Goal: Information Seeking & Learning: Learn about a topic

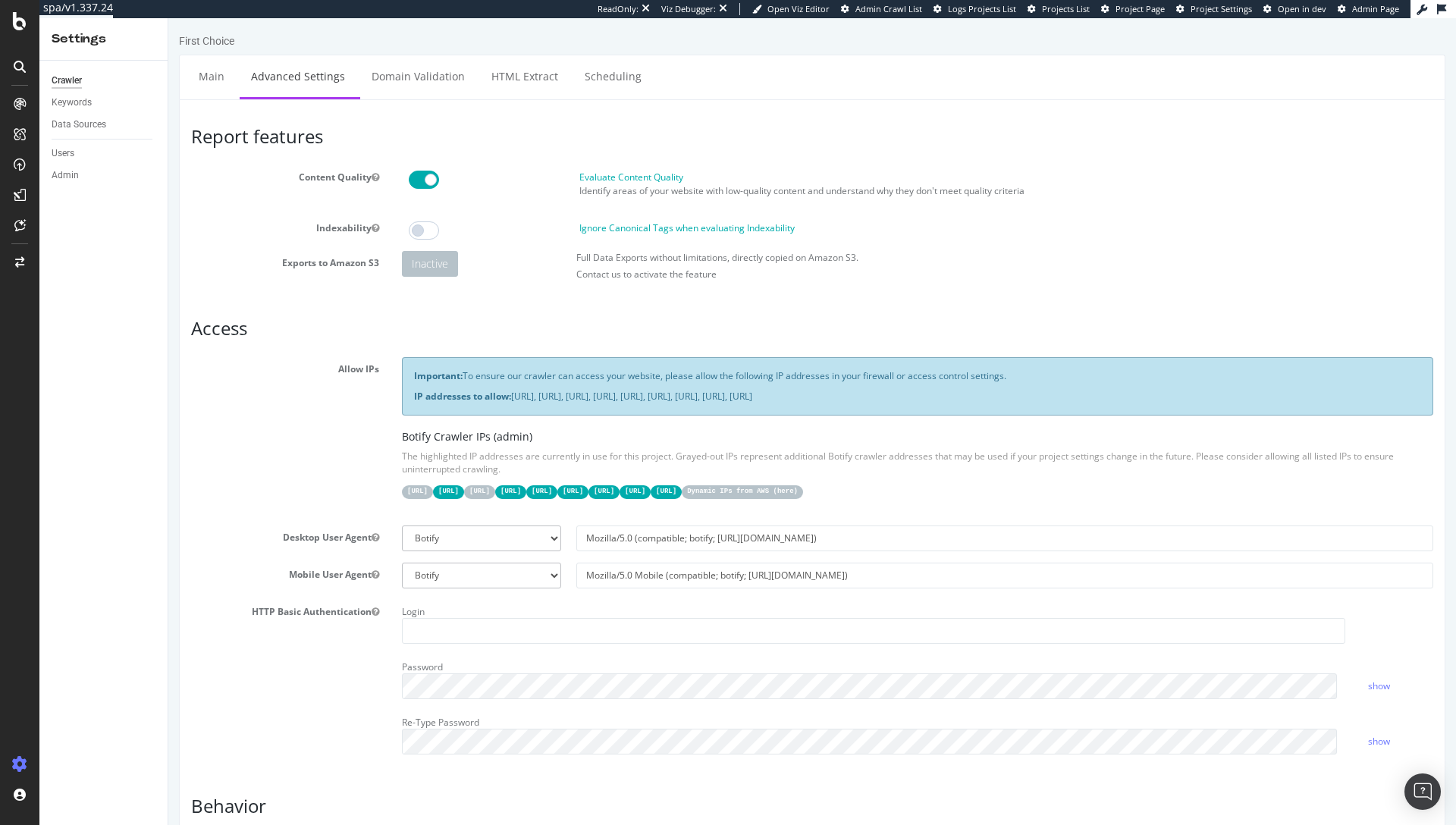
drag, startPoint x: 1239, startPoint y: 399, endPoint x: 413, endPoint y: 375, distance: 826.3
click at [413, 375] on div "Important: To ensure our crawler can access your website, please allow the foll…" at bounding box center [918, 385] width 1032 height 58
click at [439, 391] on strong "IP addresses to allow:" at bounding box center [462, 395] width 97 height 13
drag, startPoint x: 514, startPoint y: 397, endPoint x: 1181, endPoint y: 392, distance: 667.0
click at [1181, 392] on p "IP addresses to allow: 31.41.37.0/24, 44.206.2.192/26, 15.235.106.96/27, 52.6.2…" at bounding box center [918, 395] width 1007 height 13
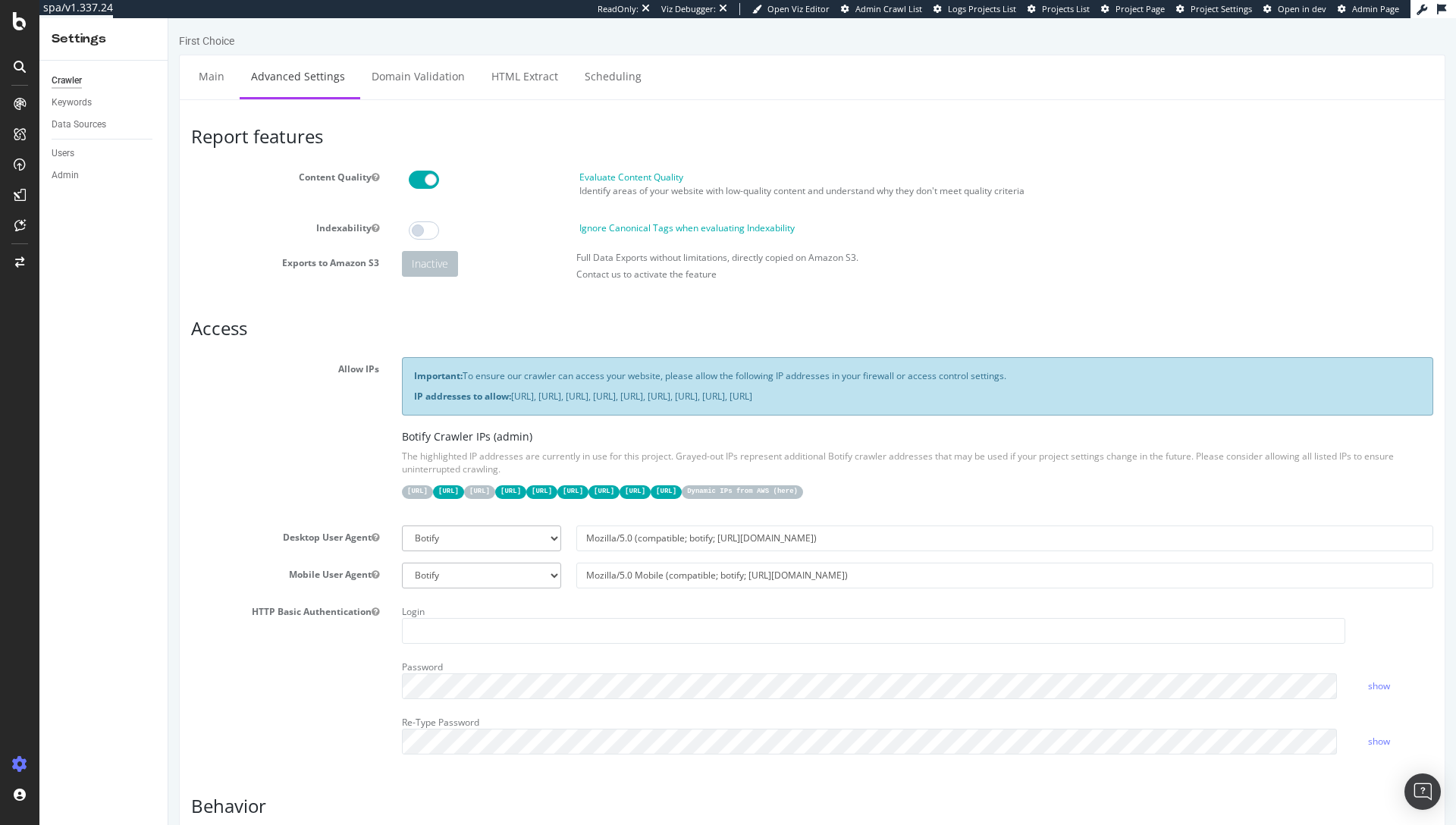
copy p "31.41.37.0/24, 44.206.2.192/26, 15.235.106.96/27, 52.6.26.195/32, 52.203.178.22…"
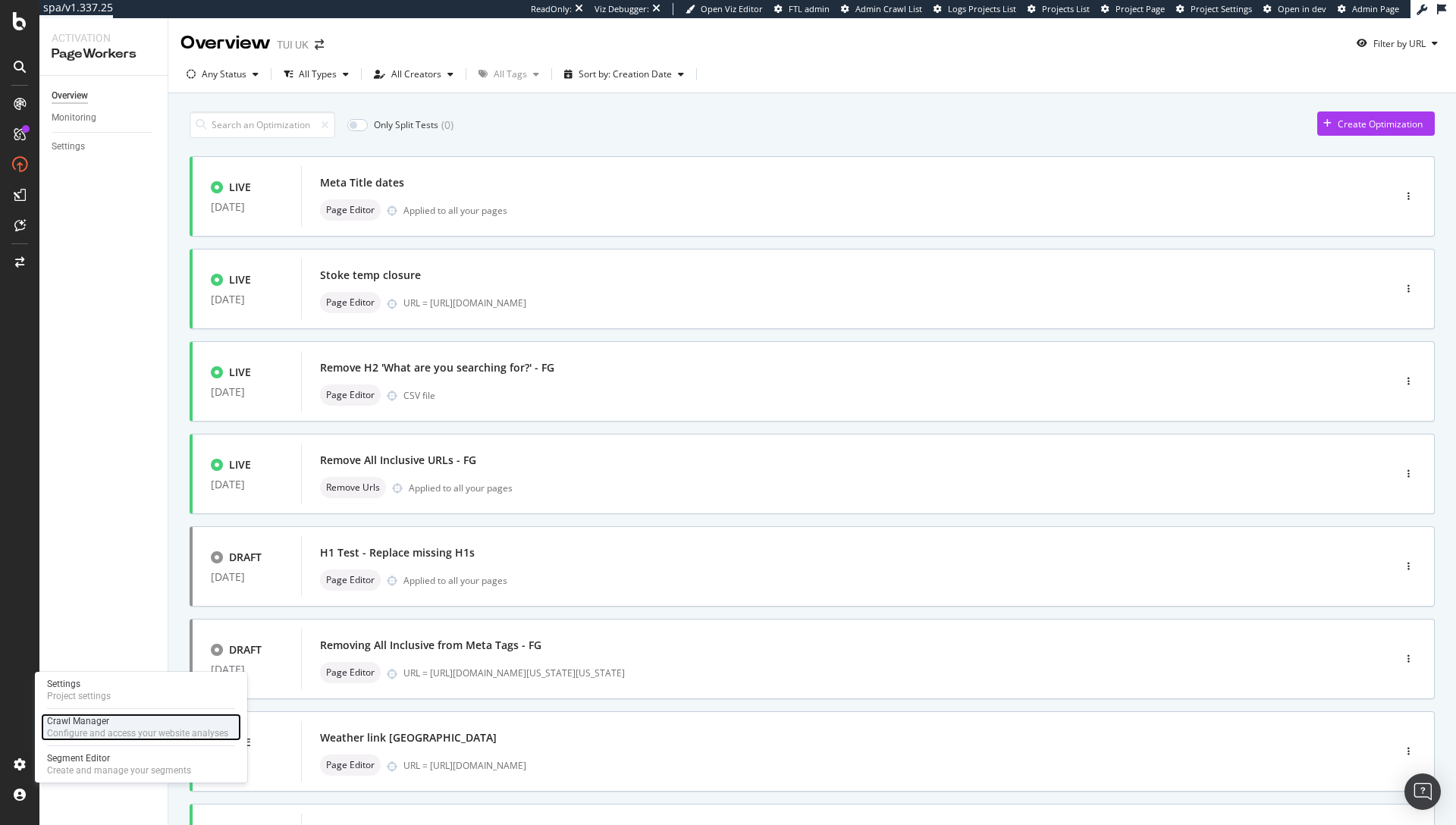
click at [82, 734] on div "Configure and access your website analyses" at bounding box center [138, 733] width 181 height 12
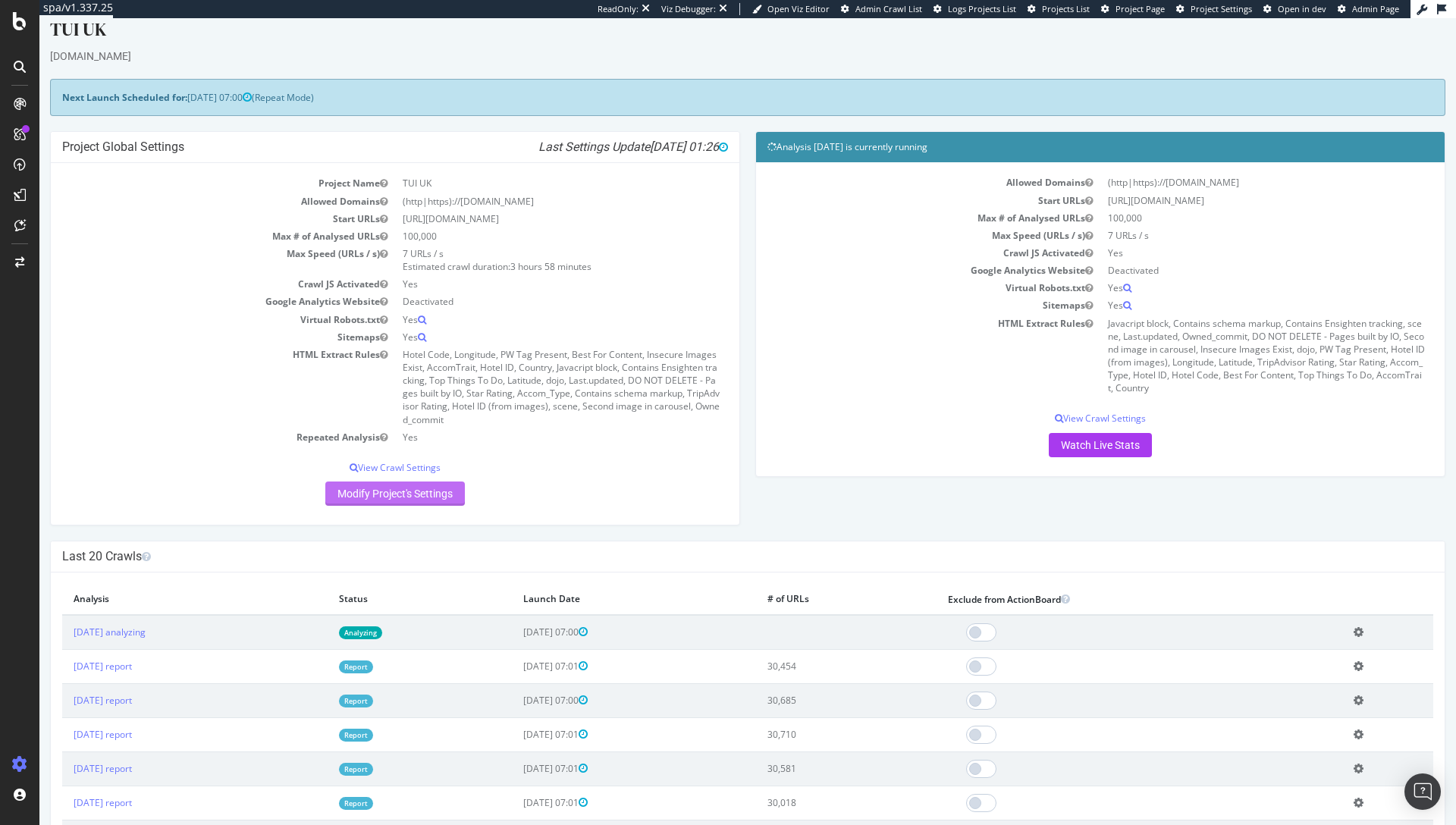
scroll to position [42, 0]
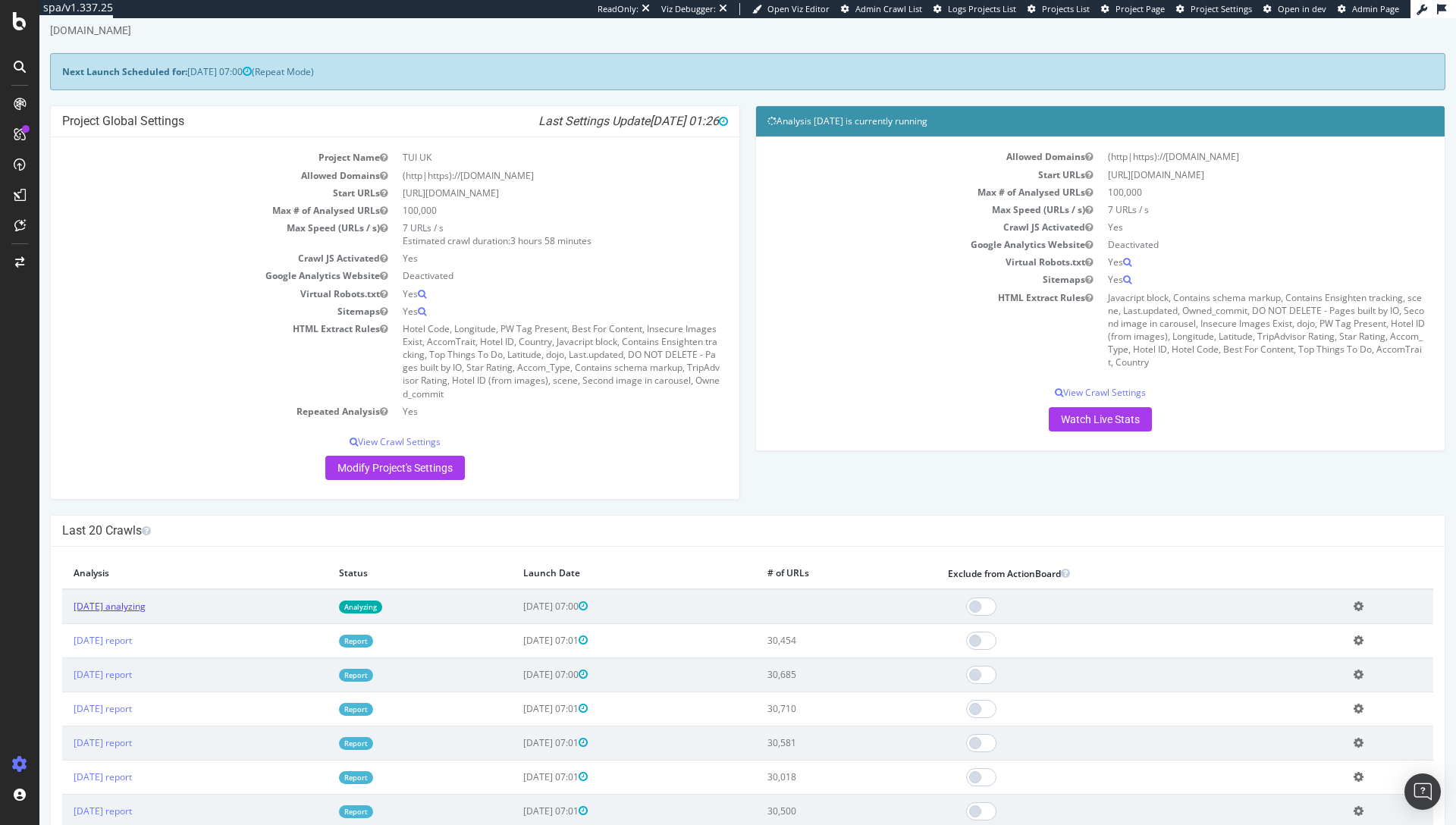
click at [146, 607] on link "2025 Sep. 11th analyzing" at bounding box center [109, 606] width 72 height 13
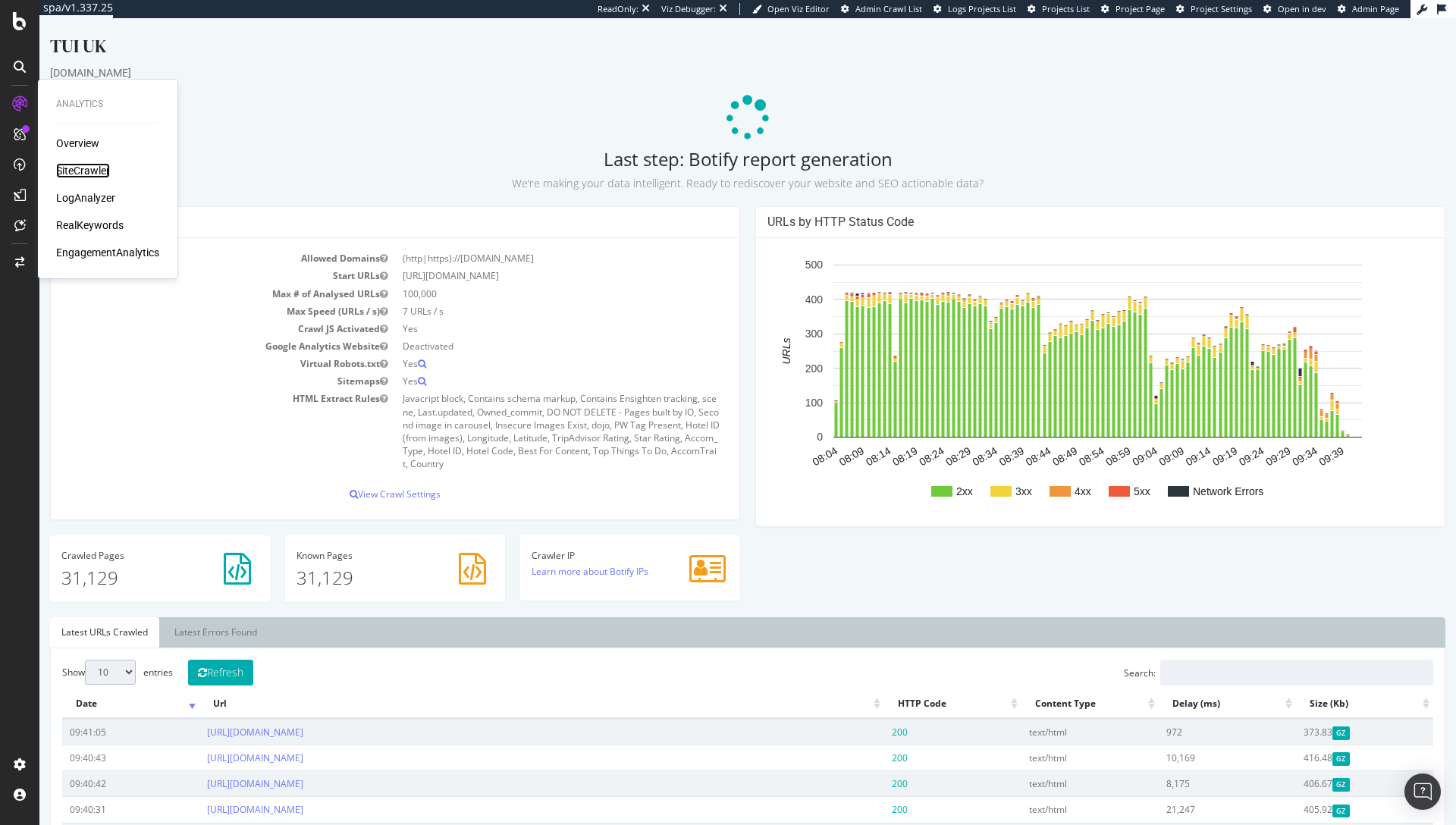
click at [99, 173] on div "SiteCrawler" at bounding box center [83, 170] width 54 height 15
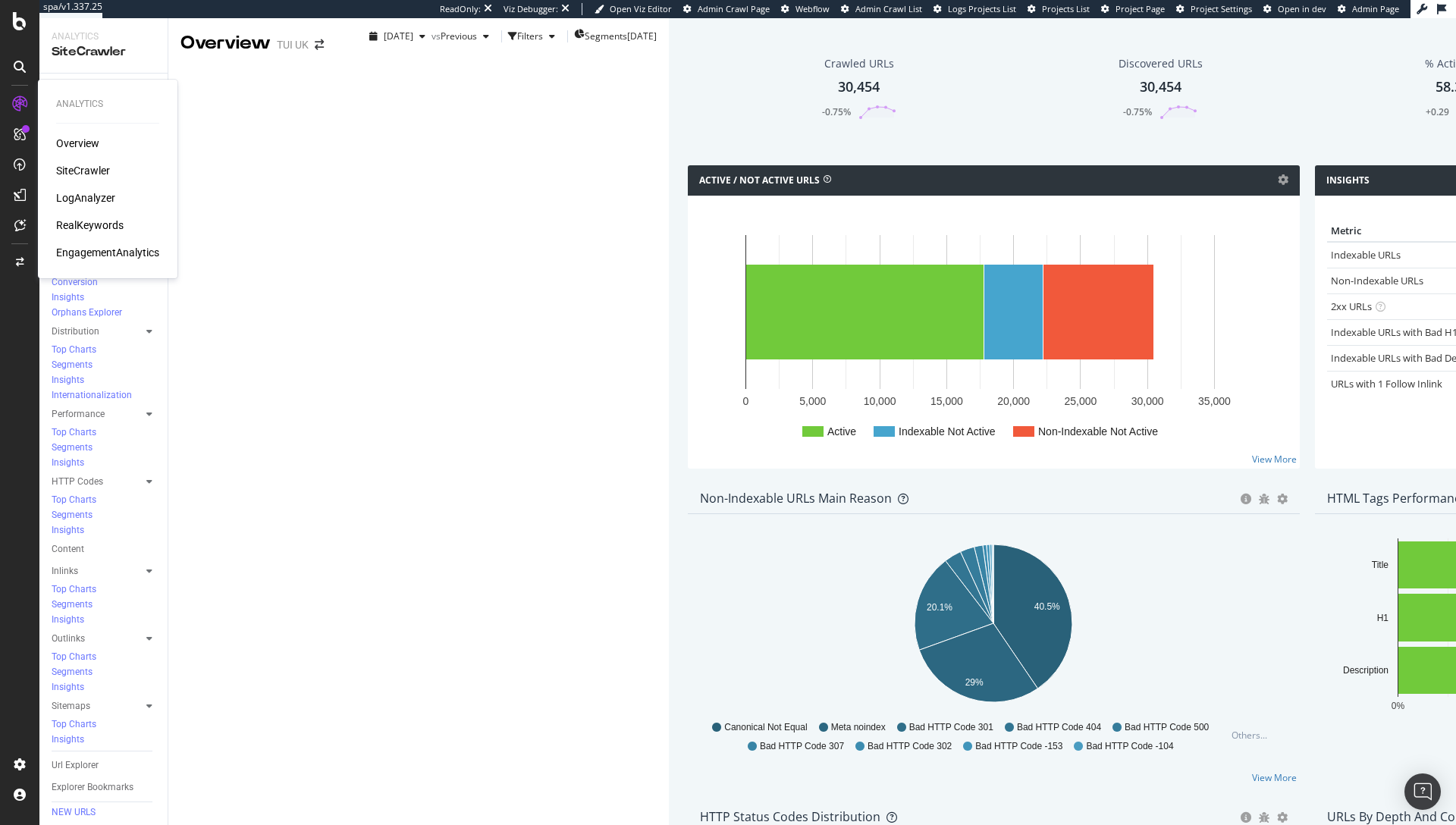
click at [91, 201] on div "LogAnalyzer" at bounding box center [86, 198] width 59 height 15
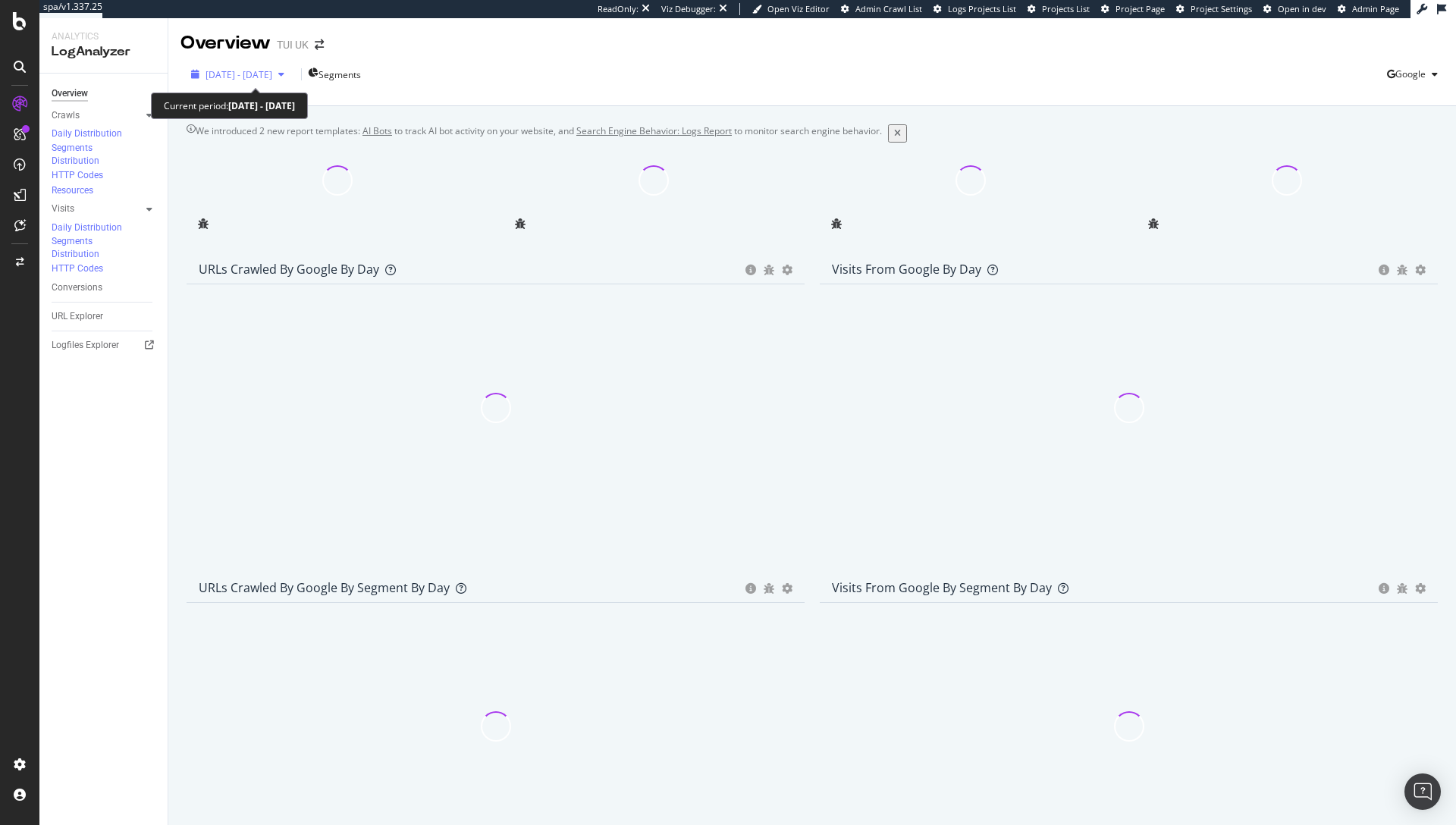
click at [273, 78] on span "2025 Aug. 14th - Sep. 12th" at bounding box center [239, 74] width 67 height 13
click at [635, 71] on div "2025 Aug. 14th - Sep. 12th Segments Google" at bounding box center [812, 77] width 1288 height 30
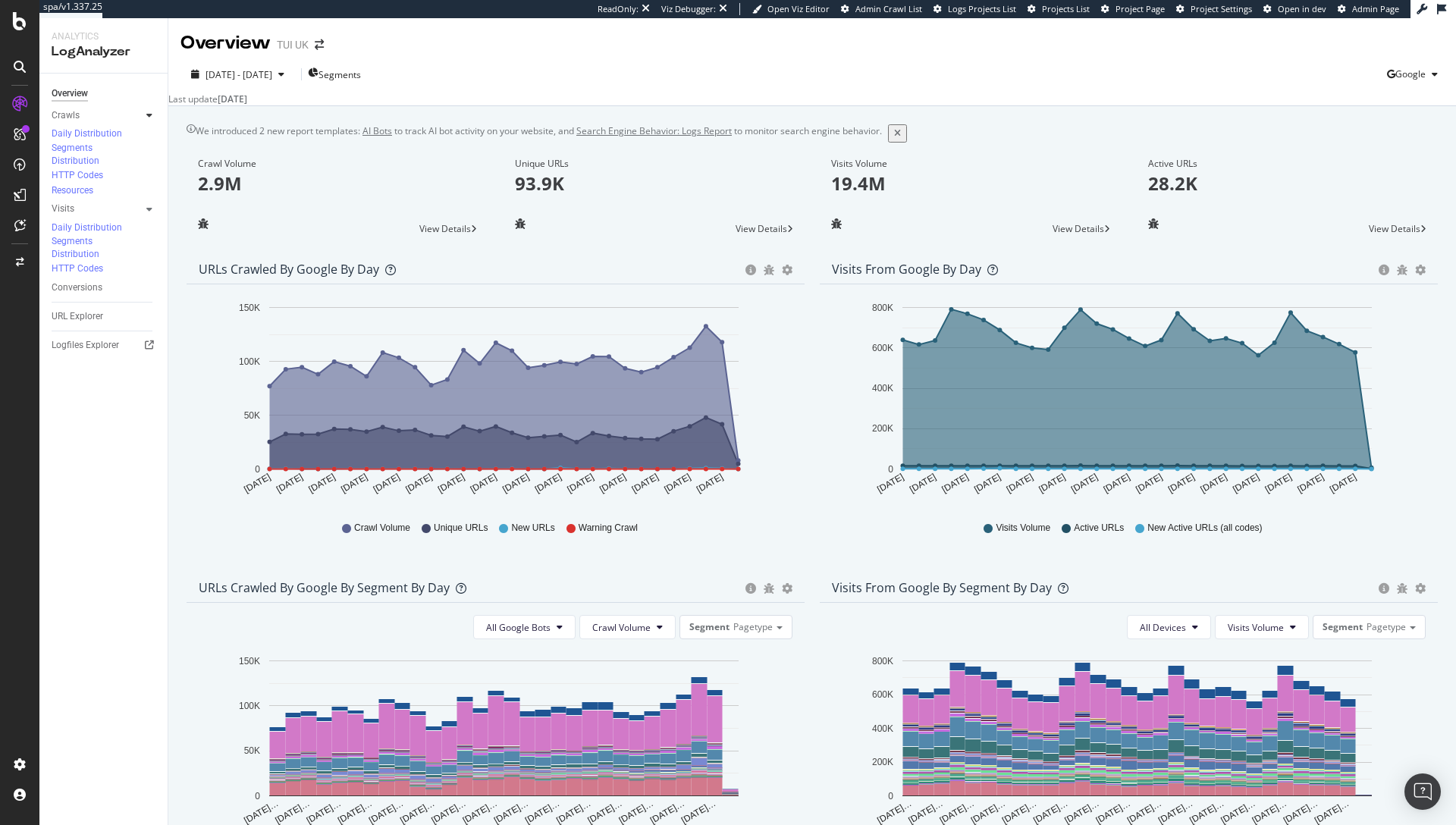
click at [152, 118] on icon at bounding box center [150, 115] width 6 height 9
click at [92, 182] on div "HTTP Codes" at bounding box center [77, 175] width 51 height 13
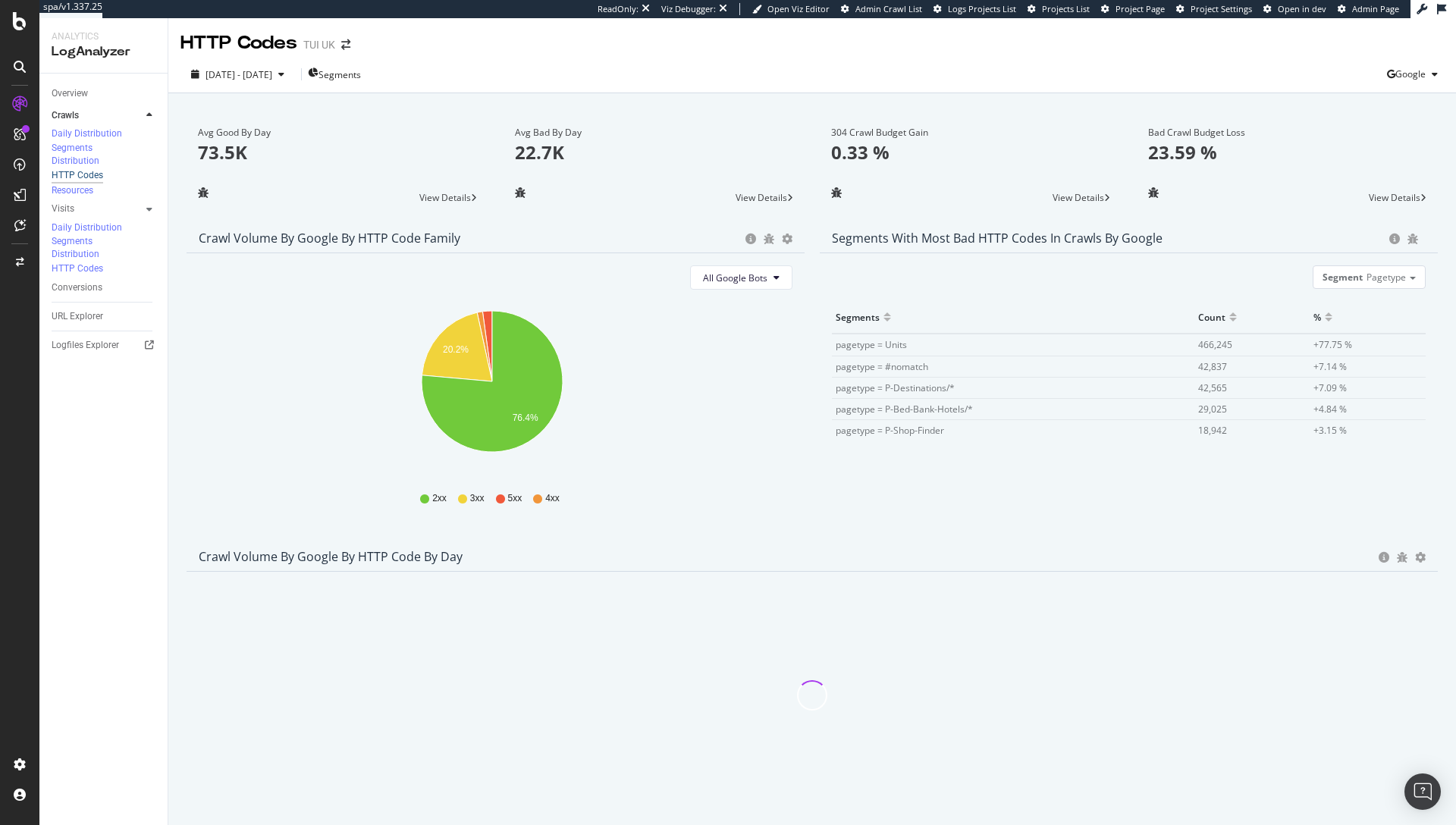
scroll to position [225, 0]
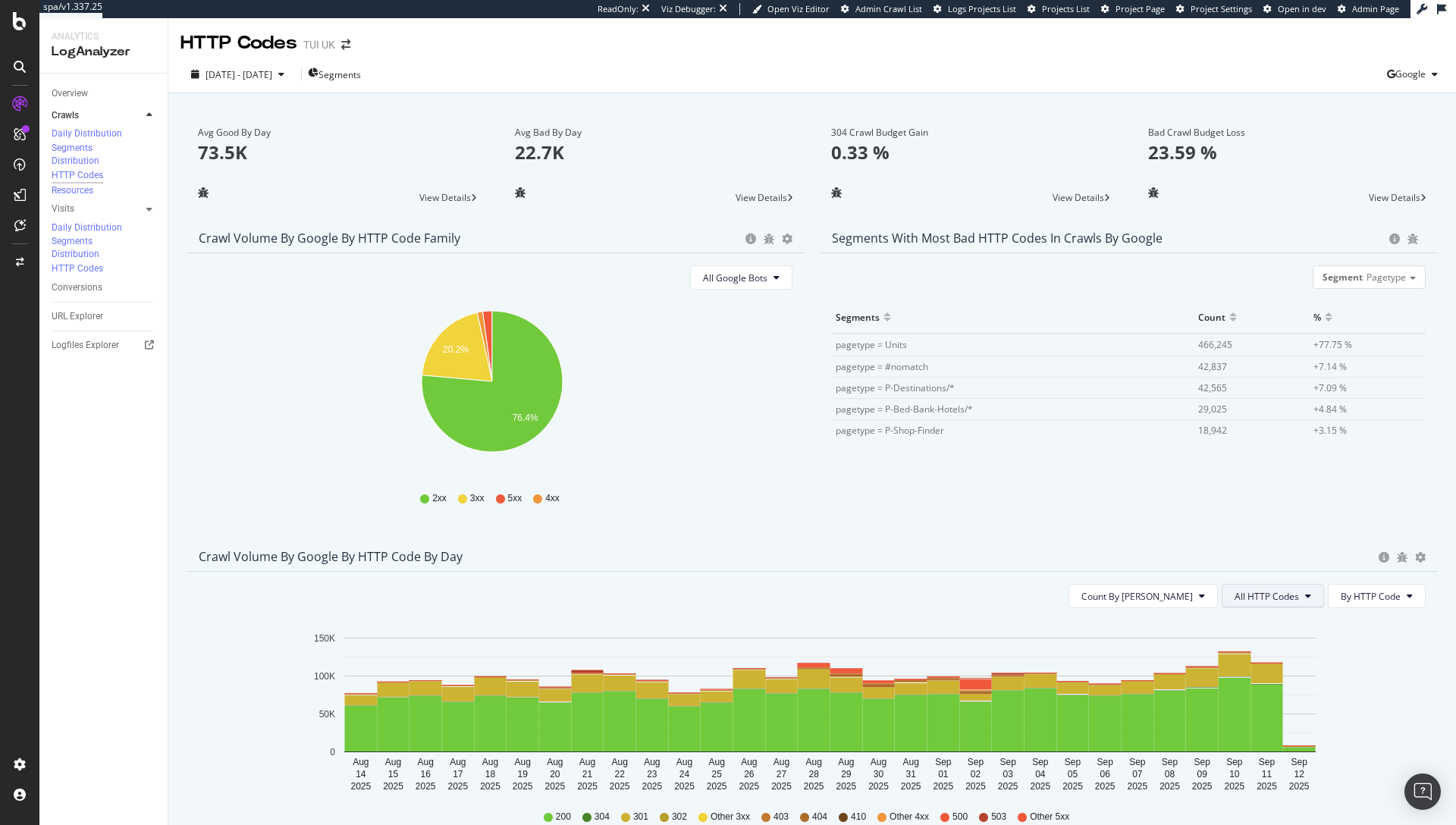
click at [1257, 590] on span "All HTTP Codes" at bounding box center [1267, 596] width 65 height 13
click at [1256, 482] on span "3xx family" at bounding box center [1263, 488] width 77 height 14
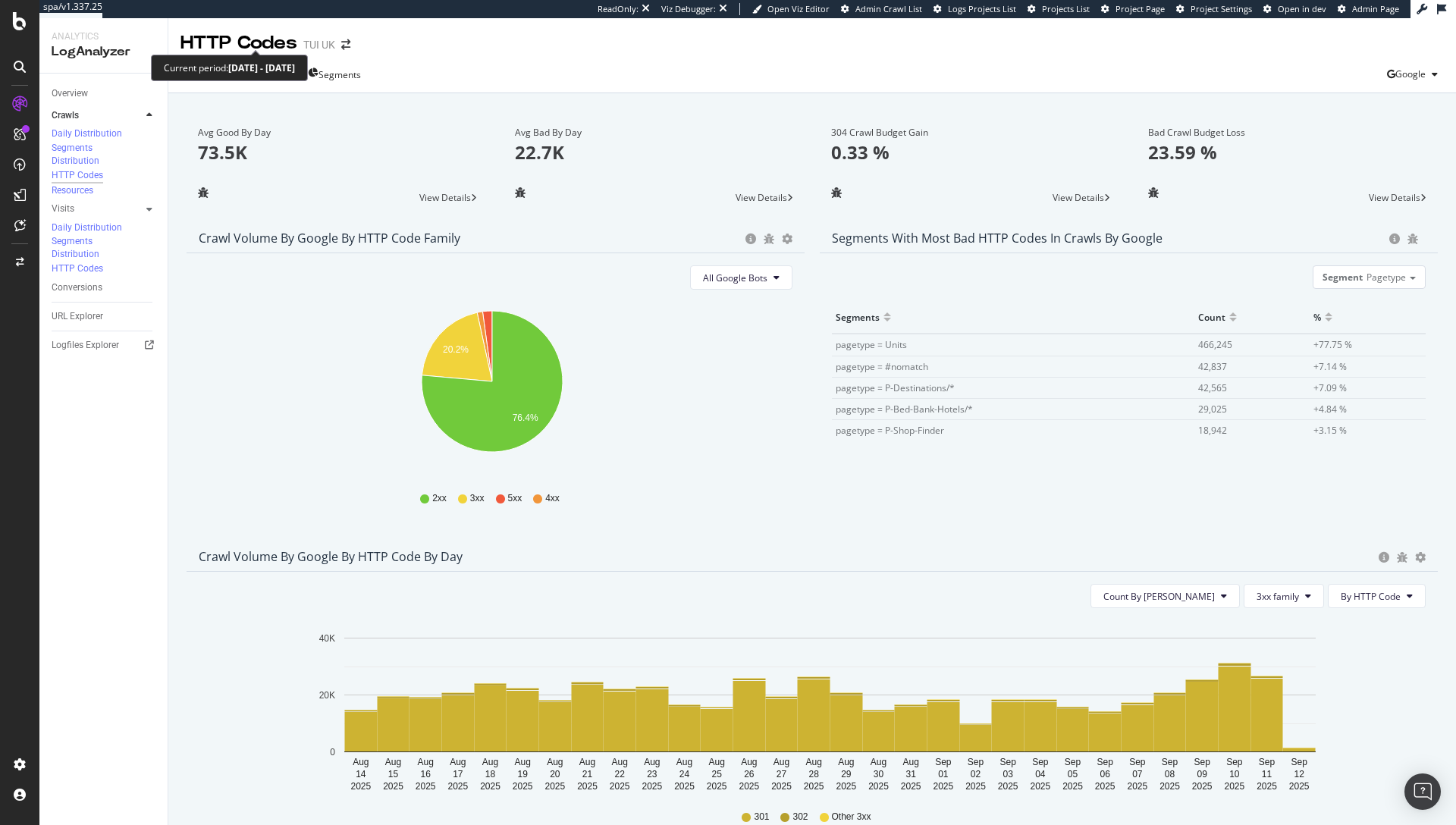
click at [273, 68] on span "2025 Aug. 14th - Sep. 12th" at bounding box center [239, 74] width 67 height 13
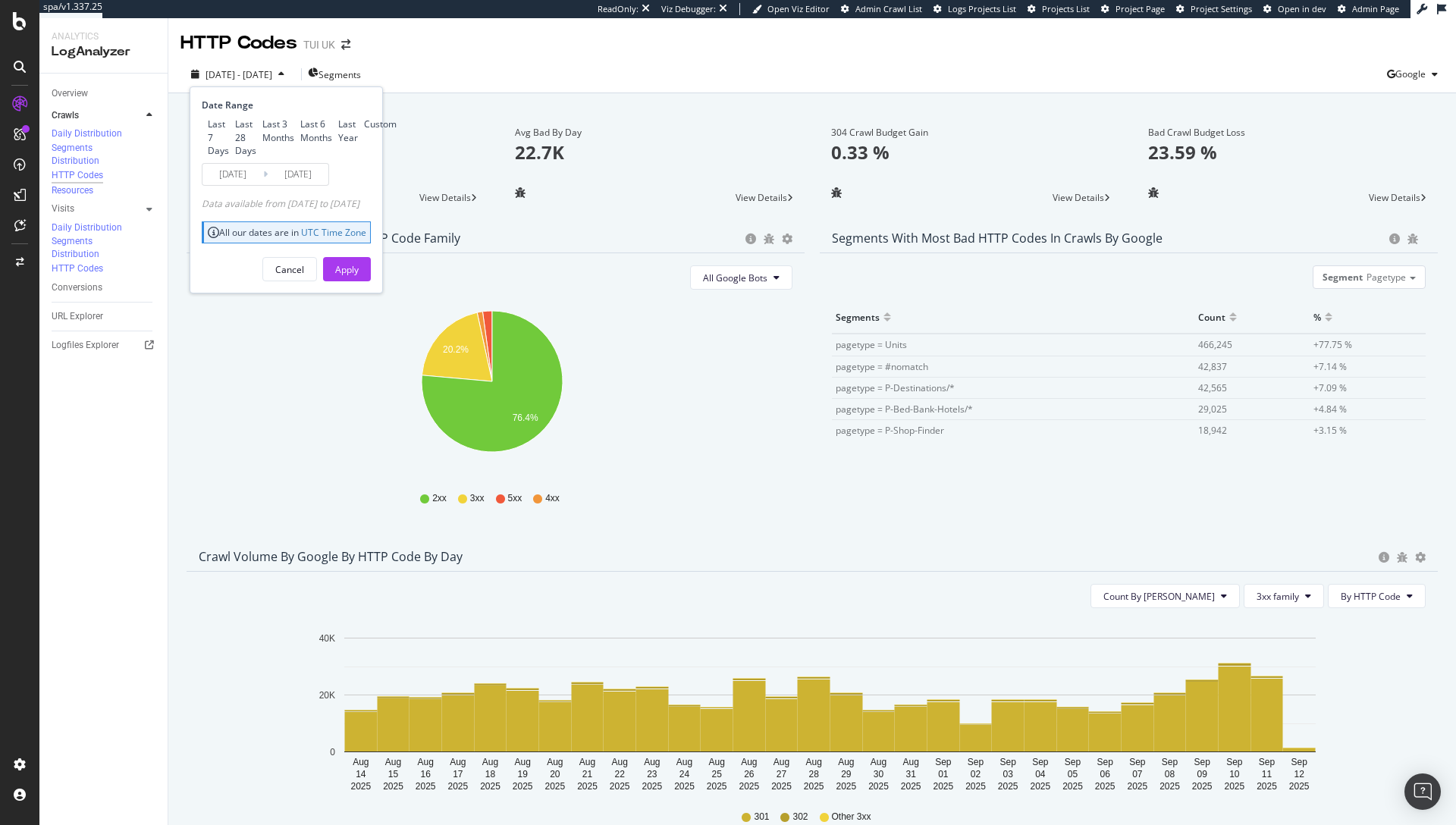
click at [267, 126] on div "Last 3 Months" at bounding box center [278, 131] width 31 height 26
type input "2025/06/13"
click at [359, 276] on div "Apply" at bounding box center [347, 269] width 24 height 13
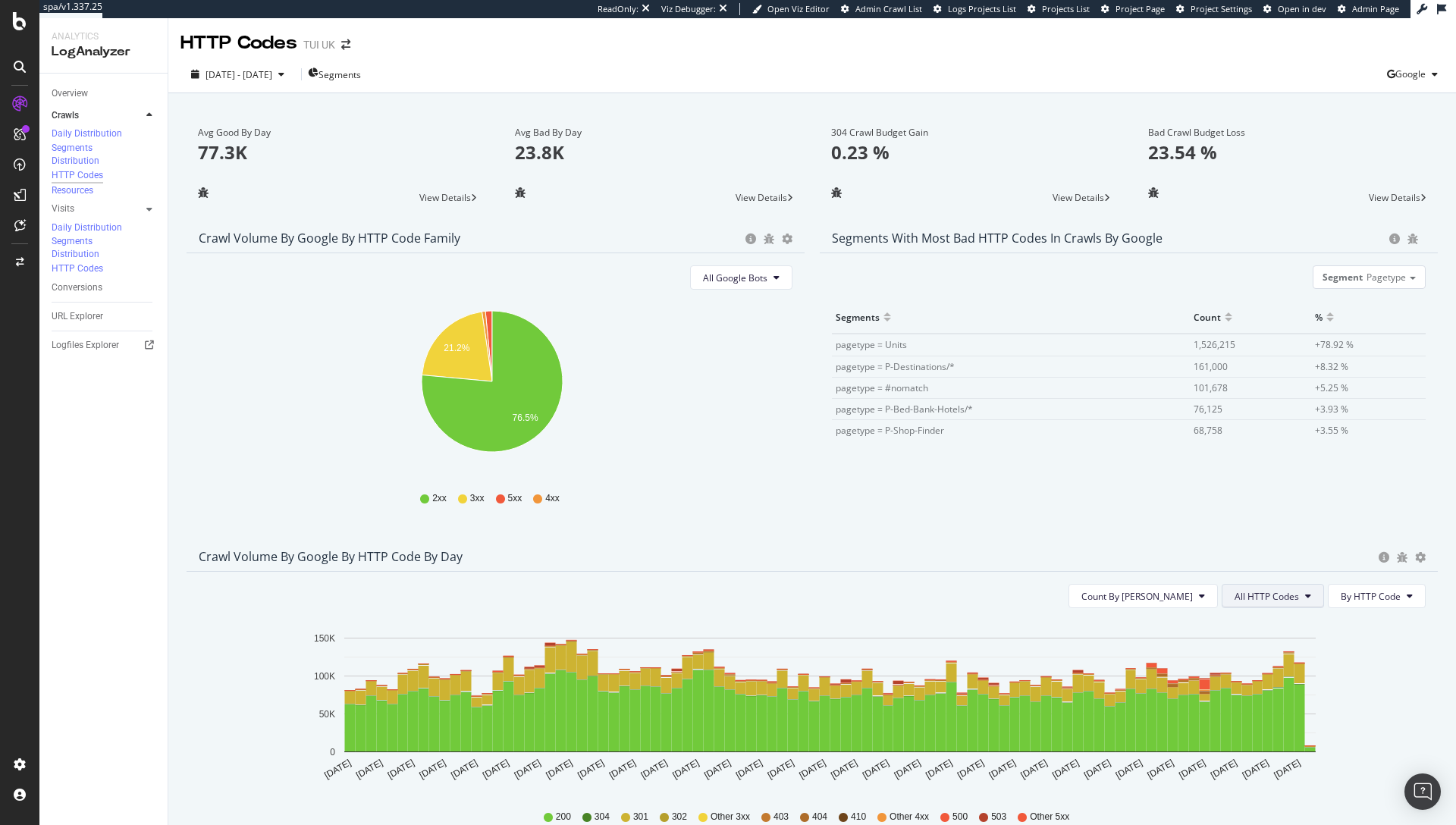
click at [1244, 590] on span "All HTTP Codes" at bounding box center [1267, 596] width 65 height 13
click at [1256, 493] on span "3xx family" at bounding box center [1263, 488] width 77 height 14
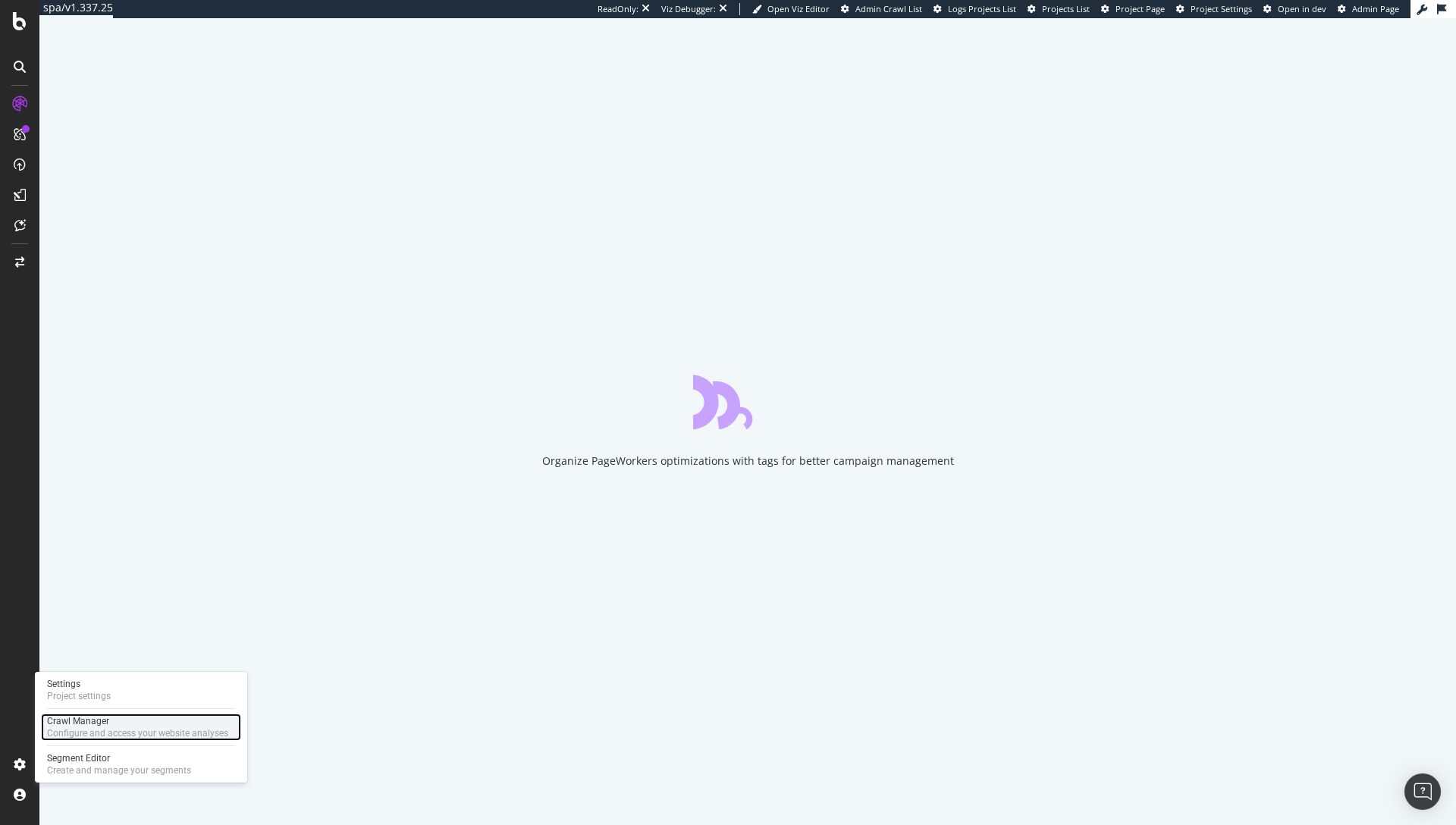
click at [116, 723] on div "Crawl Manager" at bounding box center [138, 721] width 181 height 12
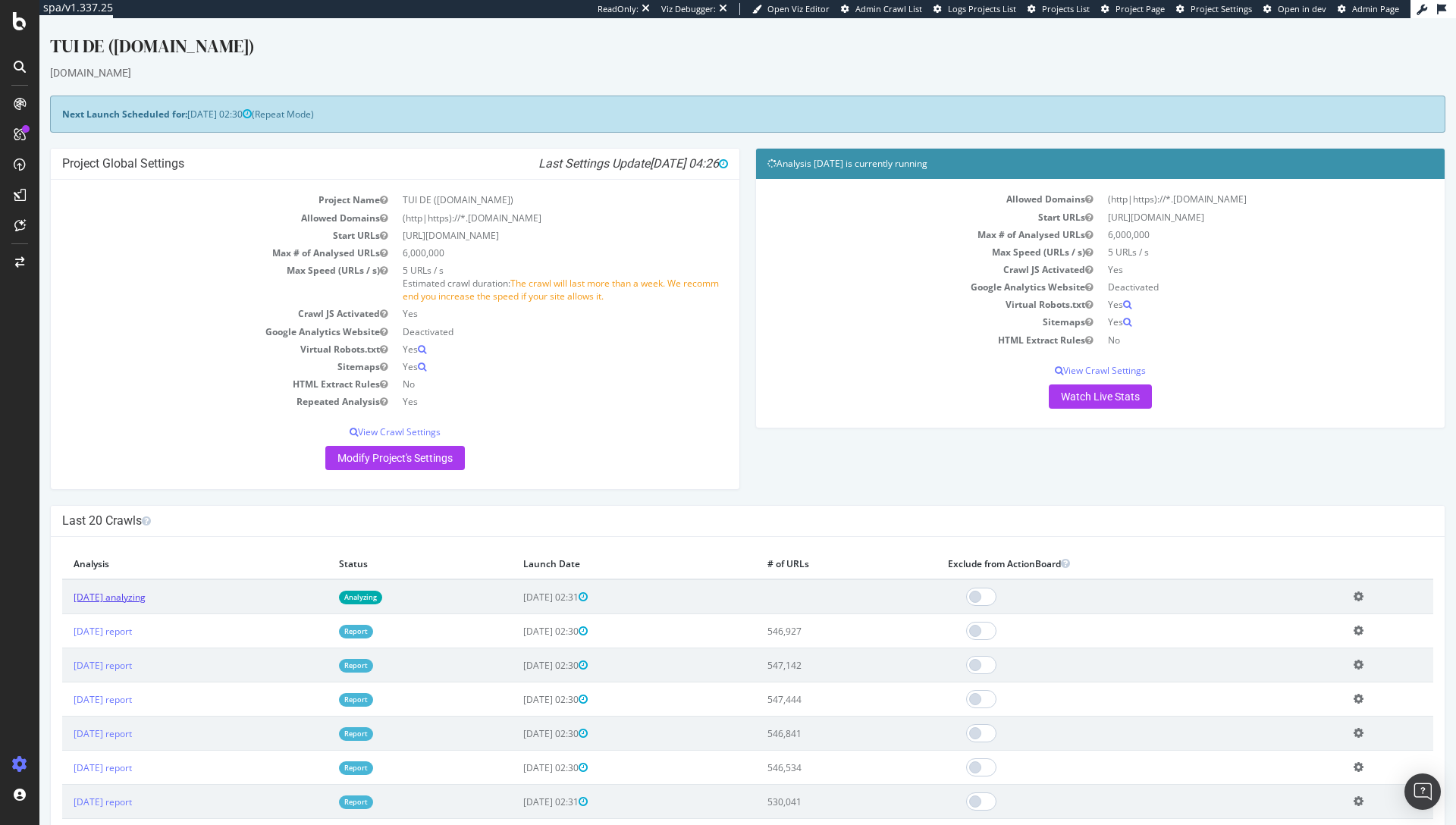
click at [146, 600] on link "[DATE] analyzing" at bounding box center [109, 597] width 72 height 13
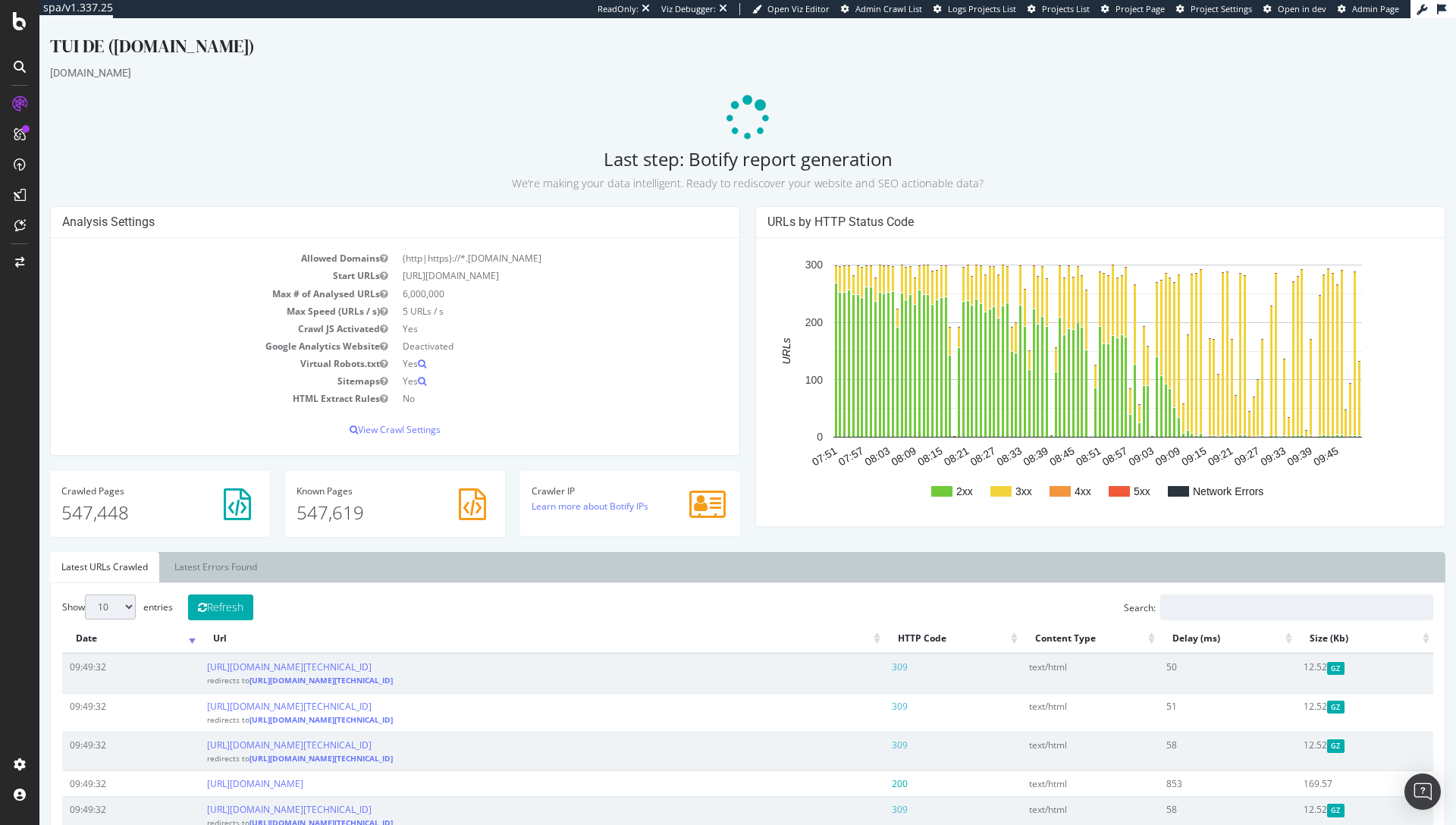
click at [640, 163] on h2 "Last step: Botify report generation We’re making your data intelligent. Ready t…" at bounding box center [748, 169] width 1396 height 42
drag, startPoint x: 231, startPoint y: 508, endPoint x: 576, endPoint y: 509, distance: 345.0
click at [231, 507] on icon at bounding box center [237, 504] width 28 height 31
click at [576, 509] on link "Learn more about Botify IPs" at bounding box center [589, 505] width 117 height 13
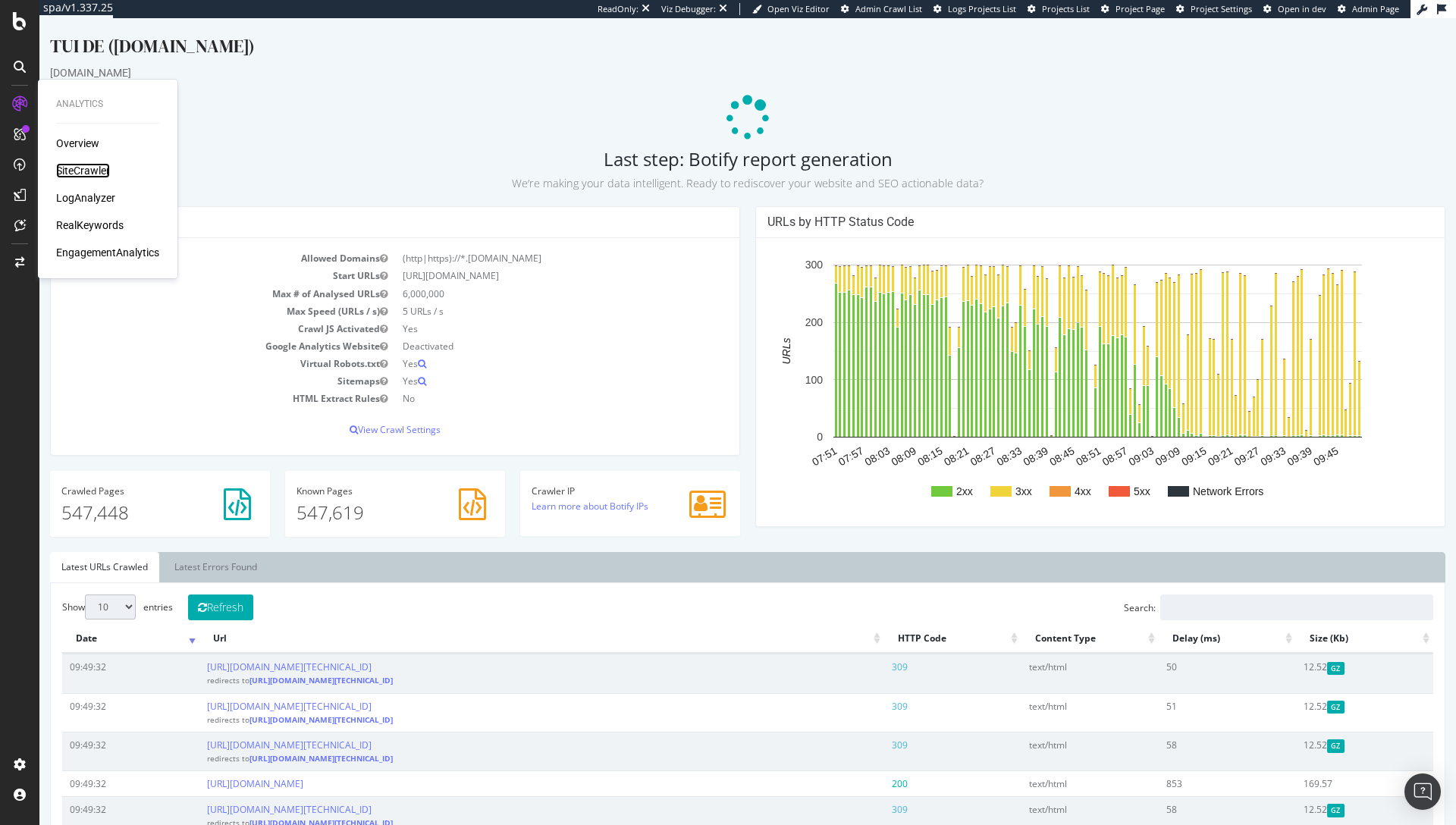
click at [101, 174] on div "SiteCrawler" at bounding box center [83, 170] width 54 height 15
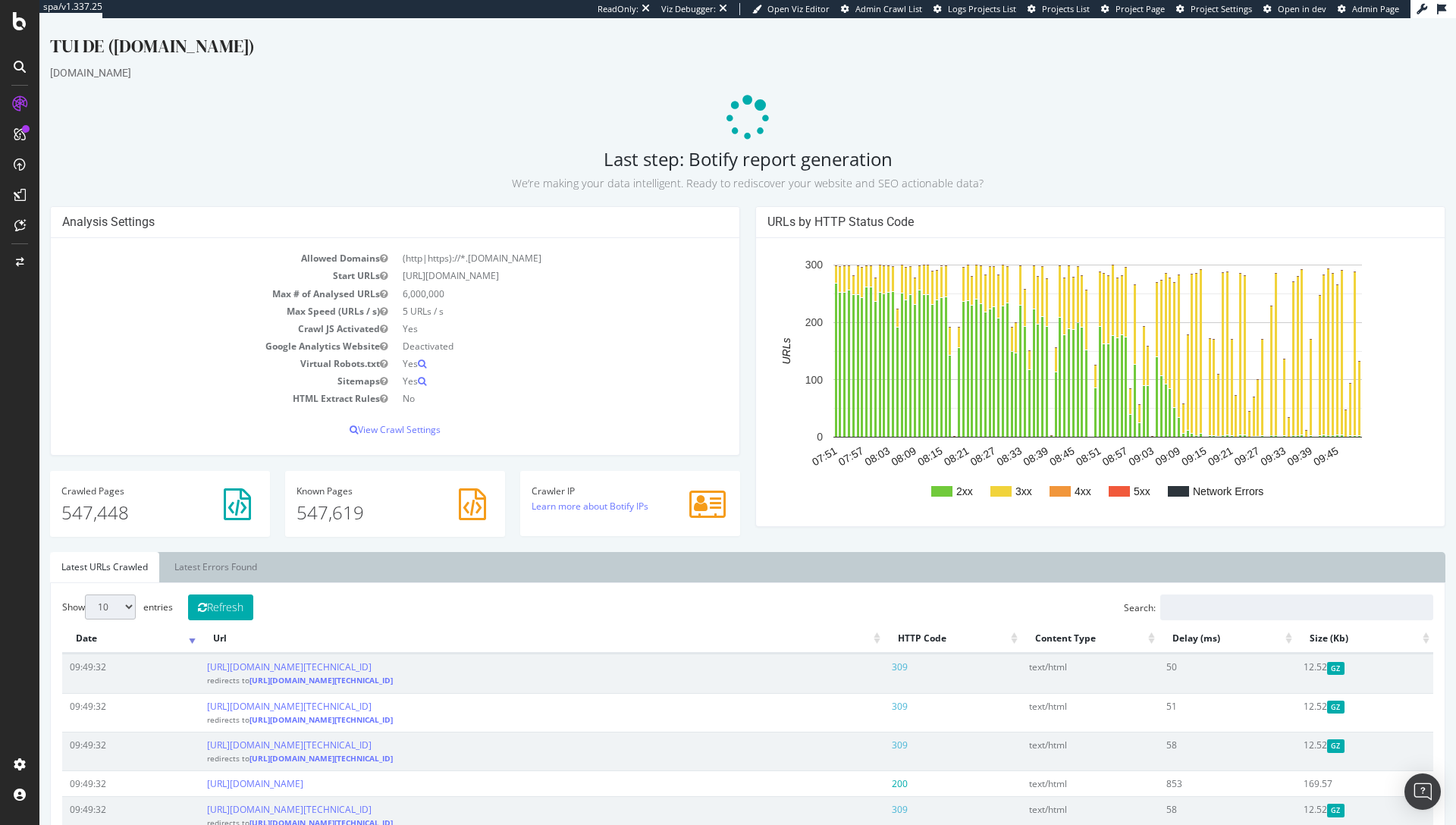
click at [718, 117] on icon at bounding box center [749, 119] width 65 height 65
click at [412, 431] on p "View Crawl Settings" at bounding box center [394, 429] width 666 height 13
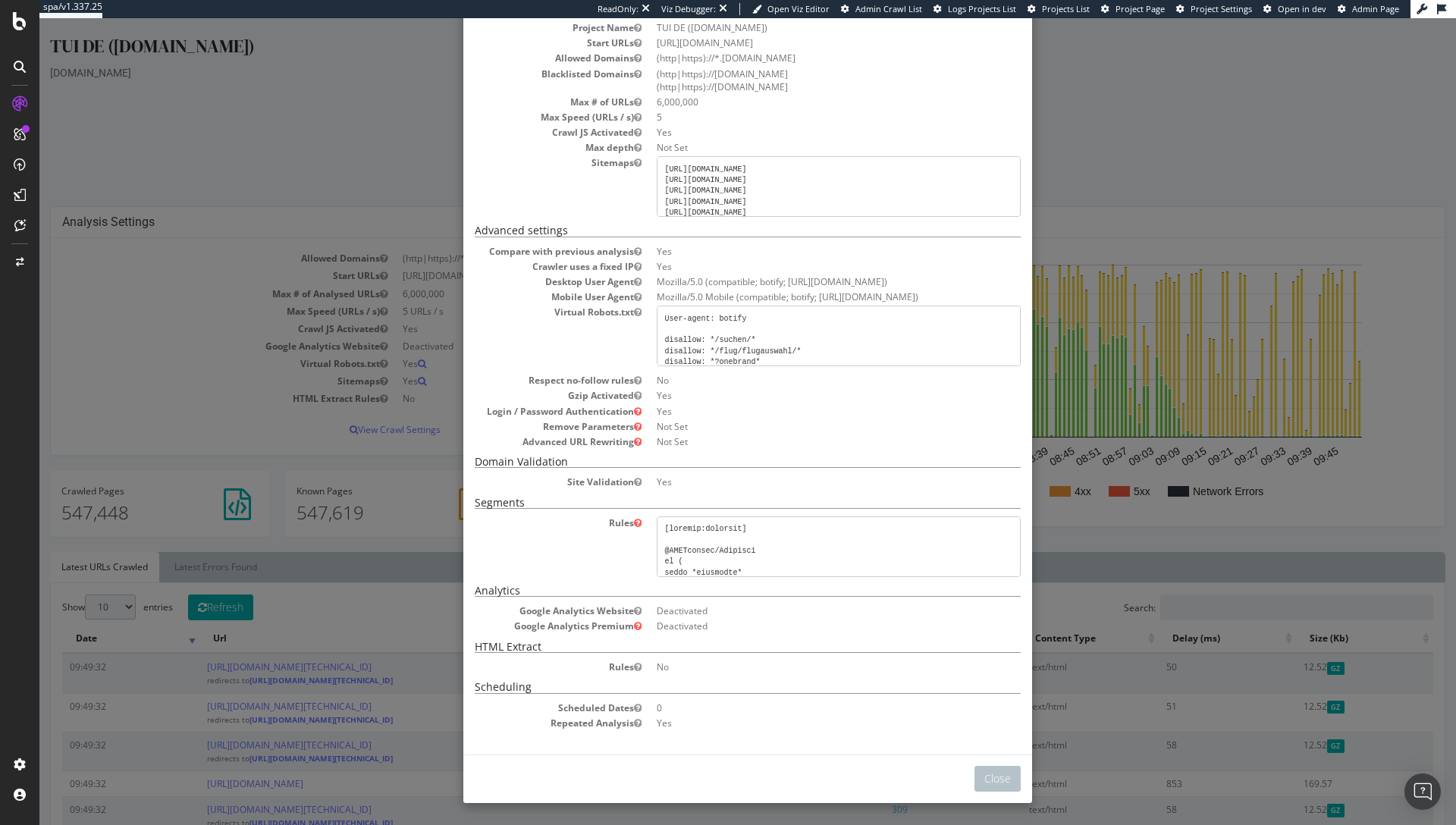
scroll to position [97, 0]
click at [1109, 147] on div "× Close Analysis Settings Main Project Name TUI DE ([DOMAIN_NAME]) Start URLs […" at bounding box center [748, 422] width 1417 height 806
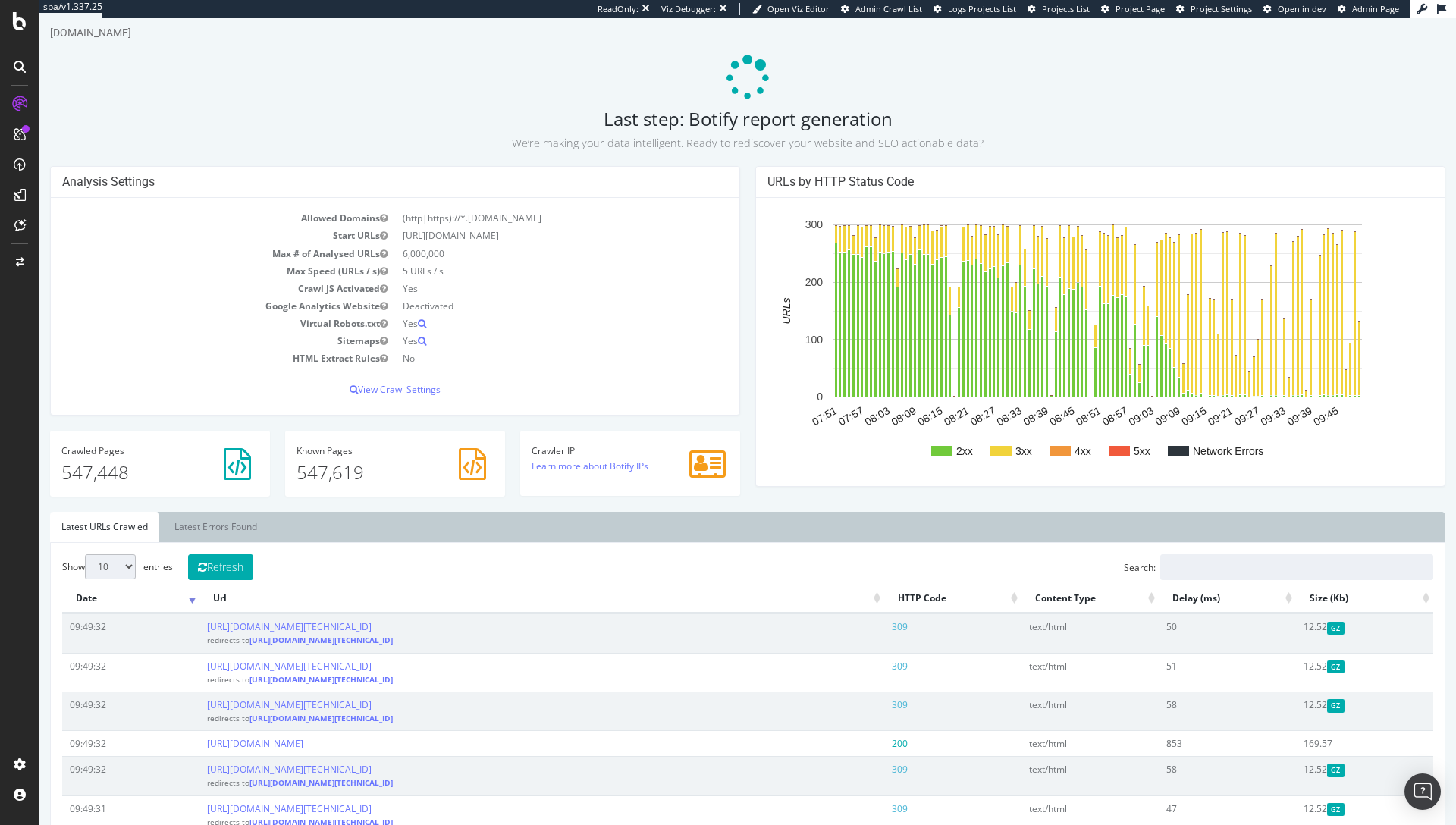
scroll to position [55, 0]
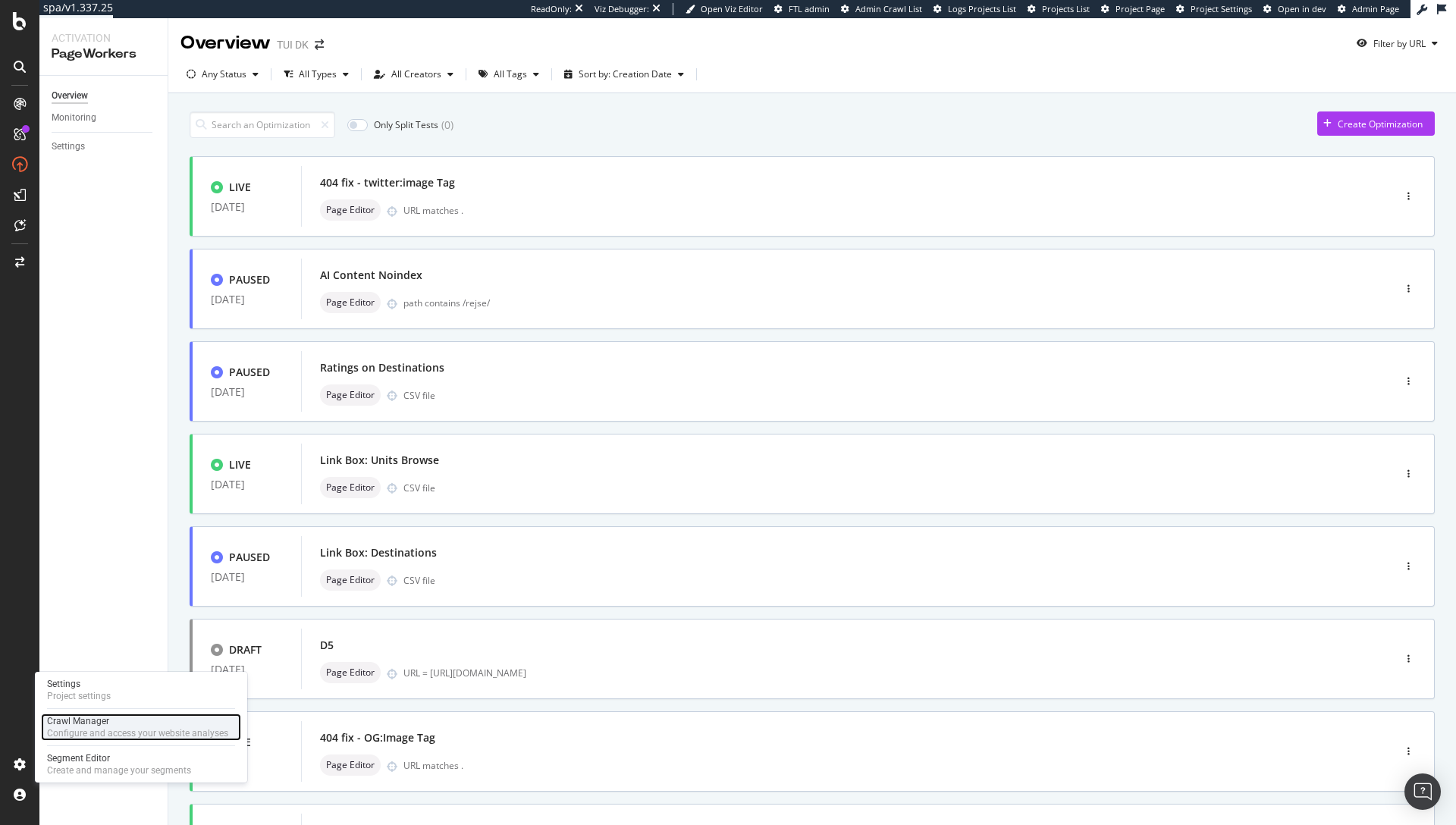
click at [119, 724] on div "Crawl Manager" at bounding box center [138, 721] width 181 height 12
